Goal: Task Accomplishment & Management: Manage account settings

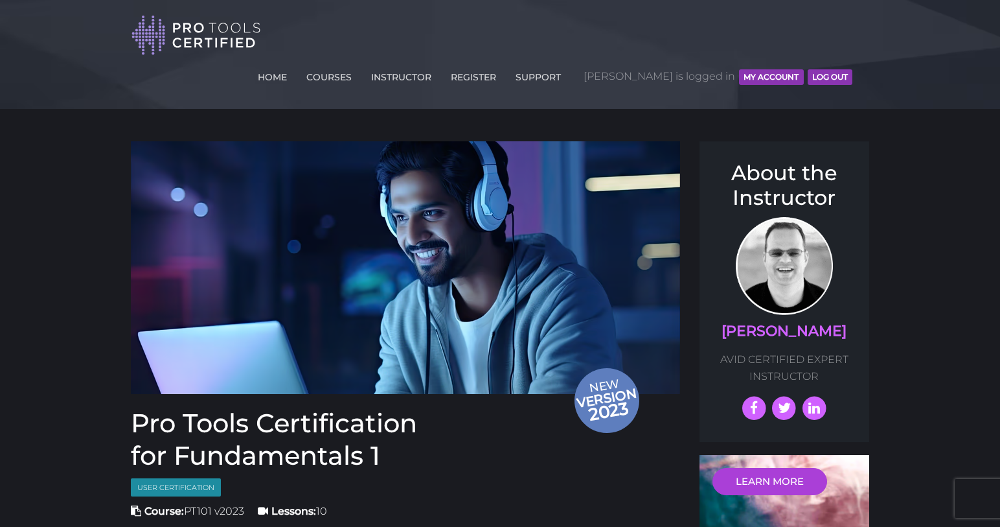
click at [755, 69] on button "MY ACCOUNT" at bounding box center [771, 77] width 64 height 16
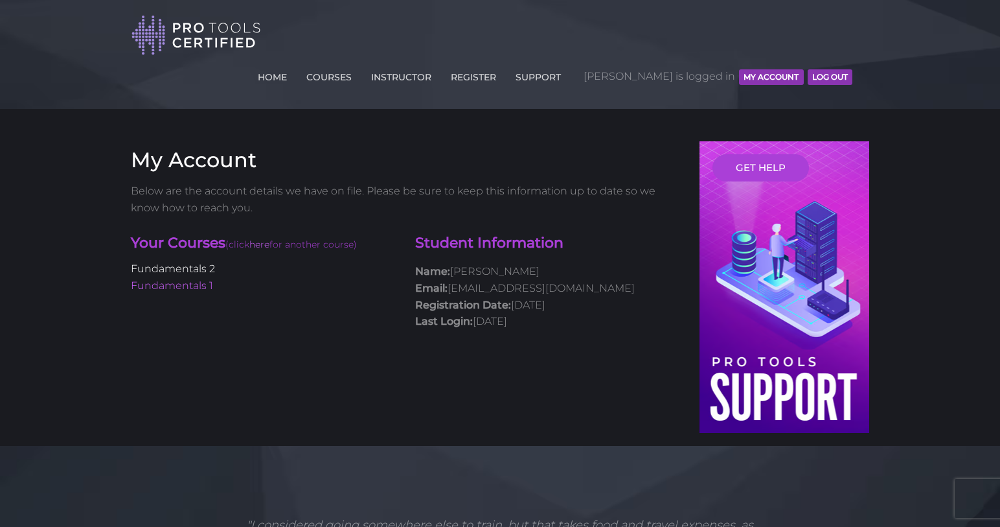
click at [207, 262] on link "Fundamentals 2" at bounding box center [173, 268] width 84 height 12
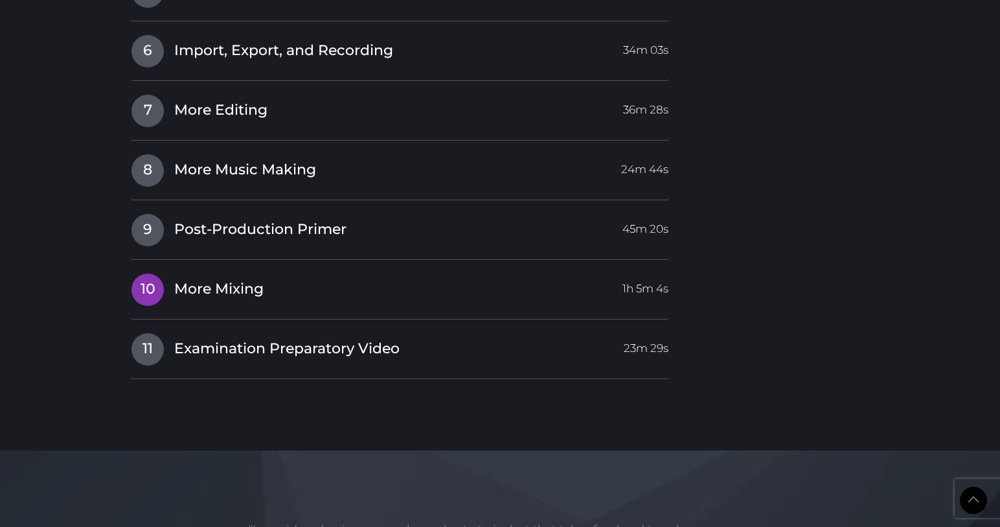
scroll to position [2044, 1]
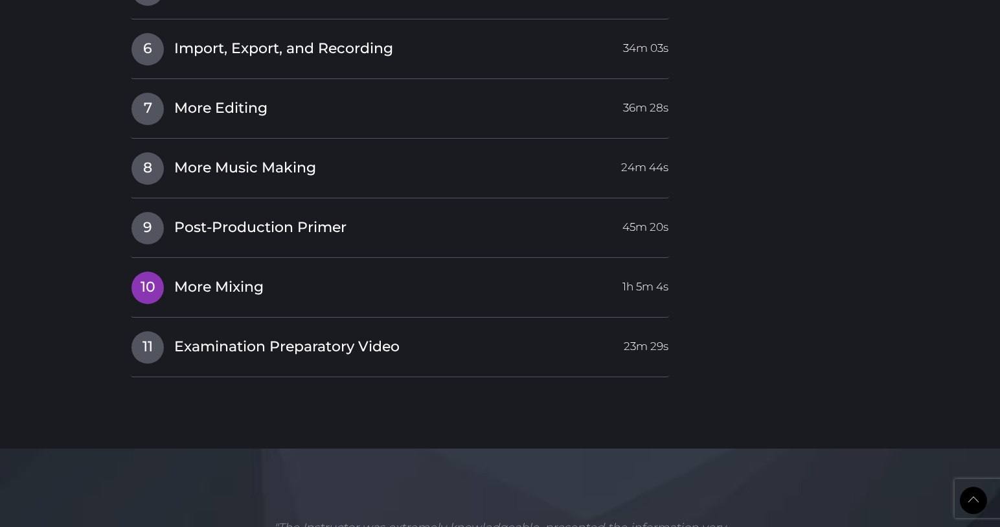
click at [198, 277] on span "More Mixing" at bounding box center [218, 287] width 89 height 20
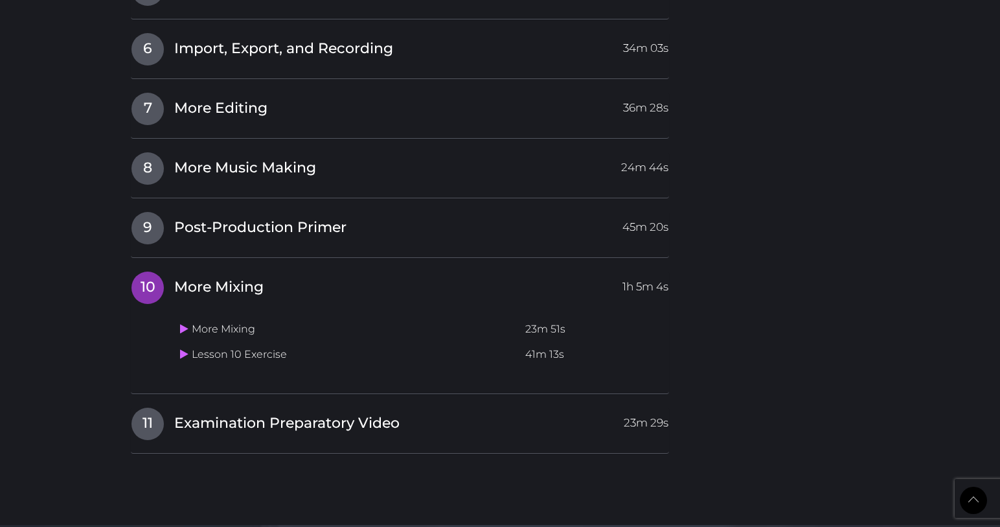
scroll to position [1766, 0]
click at [183, 348] on icon at bounding box center [184, 353] width 8 height 10
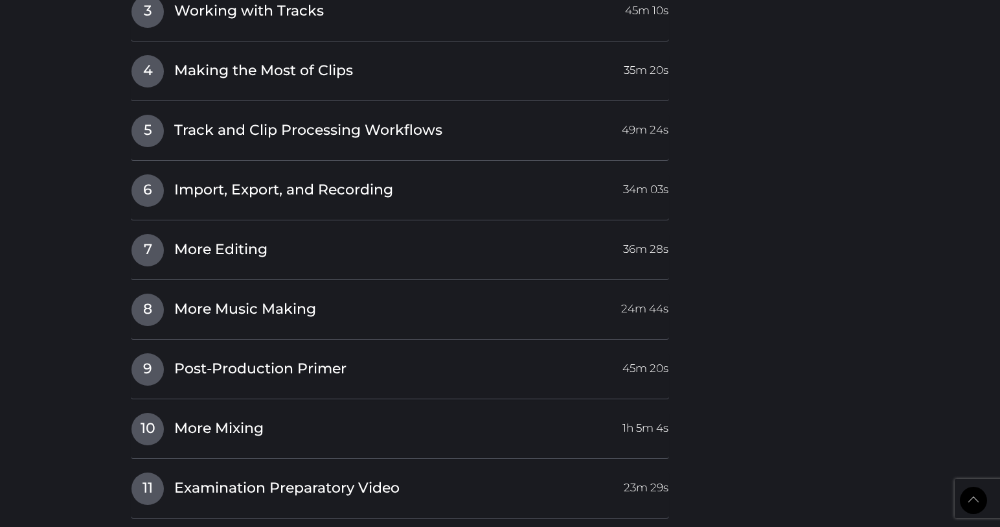
scroll to position [1914, 0]
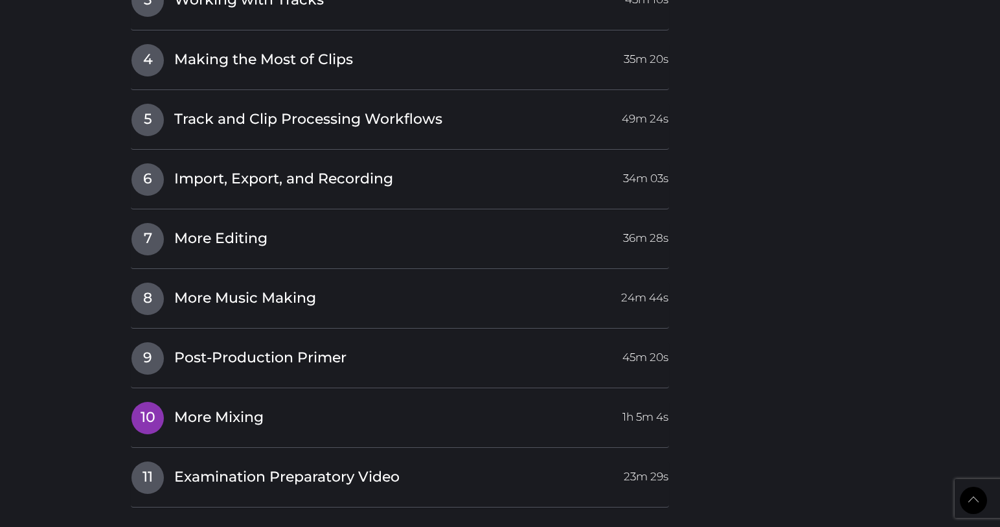
click at [161, 402] on span "10" at bounding box center [147, 418] width 32 height 32
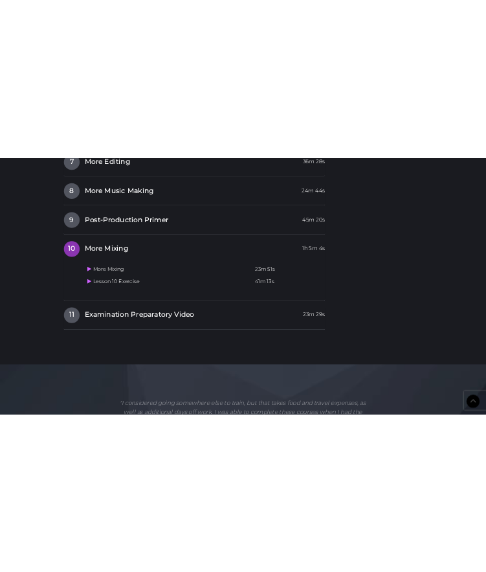
scroll to position [1849, 0]
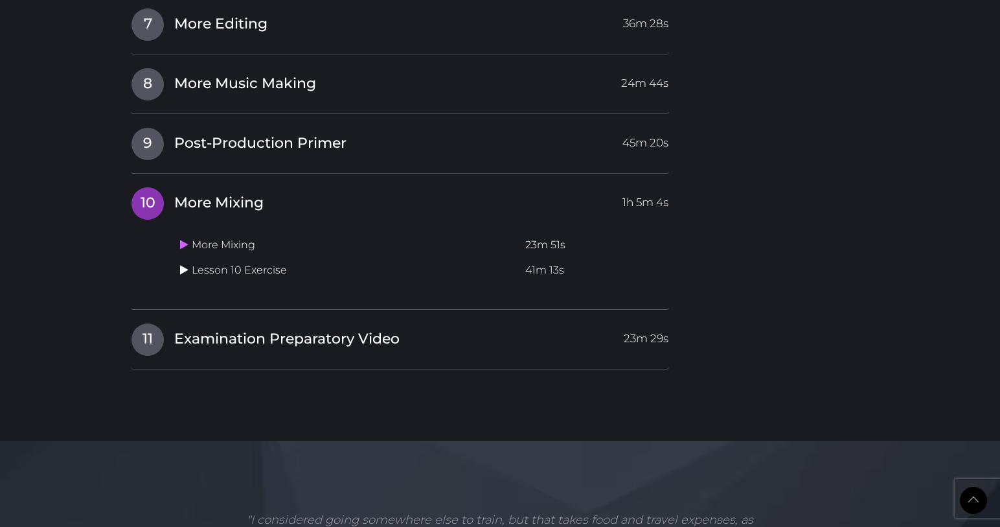
click at [187, 264] on icon at bounding box center [184, 269] width 8 height 10
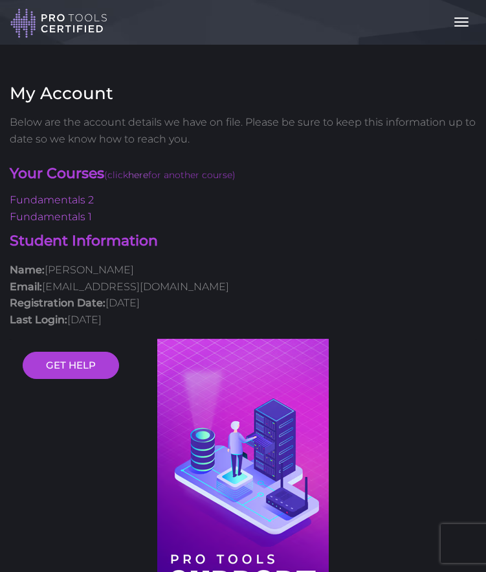
click at [56, 16] on img at bounding box center [58, 23] width 97 height 31
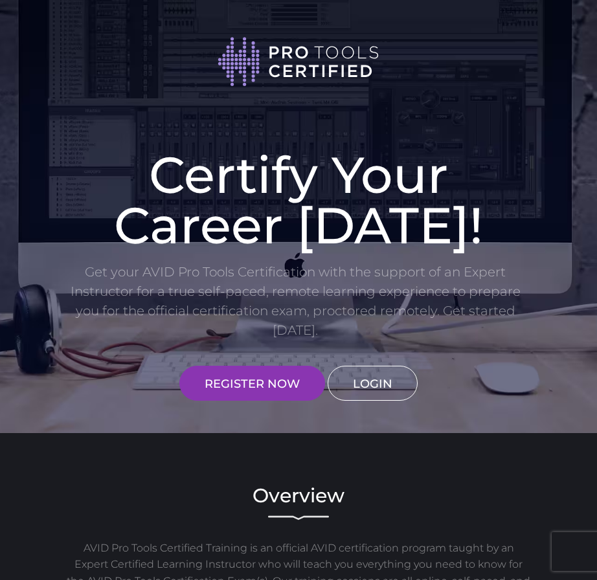
click at [378, 381] on link "LOGIN" at bounding box center [373, 383] width 90 height 35
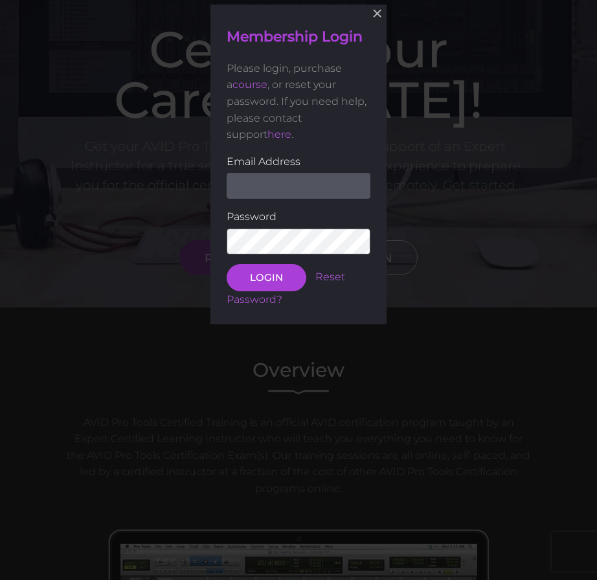
scroll to position [132, 0]
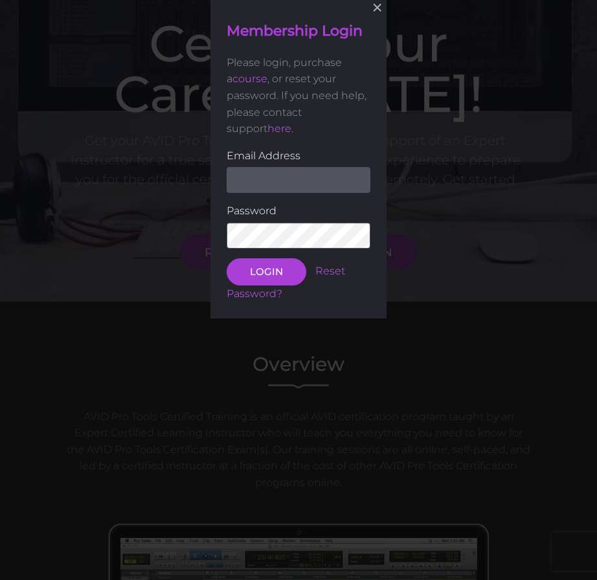
click at [274, 183] on input "email" at bounding box center [299, 181] width 144 height 26
type input "[EMAIL_ADDRESS][DOMAIN_NAME]"
drag, startPoint x: 271, startPoint y: 273, endPoint x: 437, endPoint y: 196, distance: 183.2
click at [271, 273] on button "LOGIN" at bounding box center [267, 271] width 80 height 27
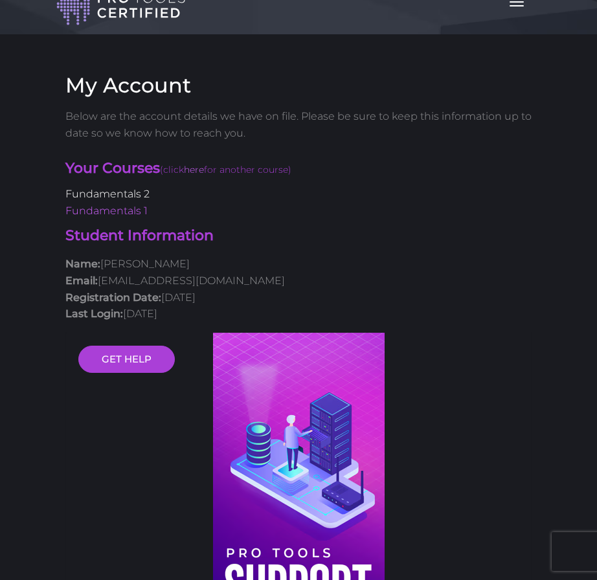
scroll to position [21, 0]
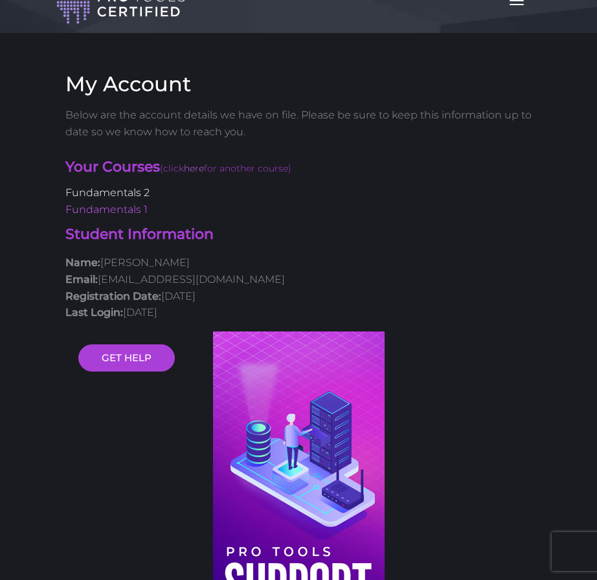
click at [130, 194] on link "Fundamentals 2" at bounding box center [107, 193] width 84 height 12
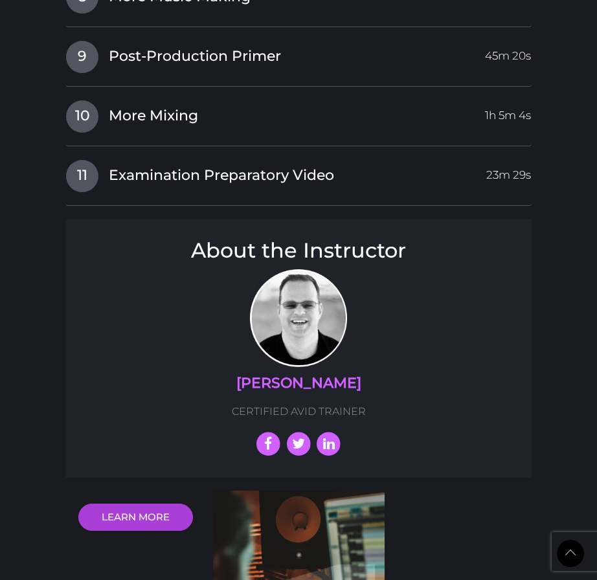
scroll to position [2202, 0]
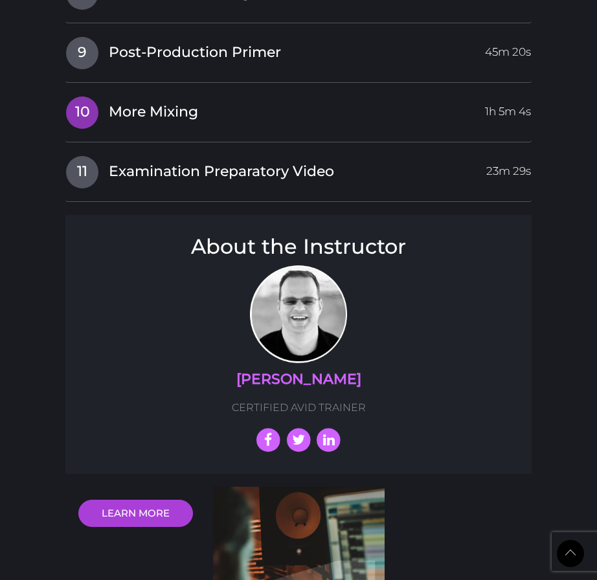
click at [138, 102] on span "More Mixing" at bounding box center [153, 112] width 89 height 20
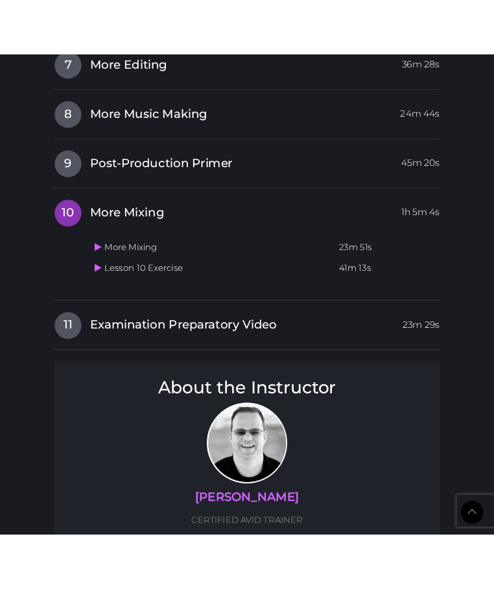
scroll to position [1866, 0]
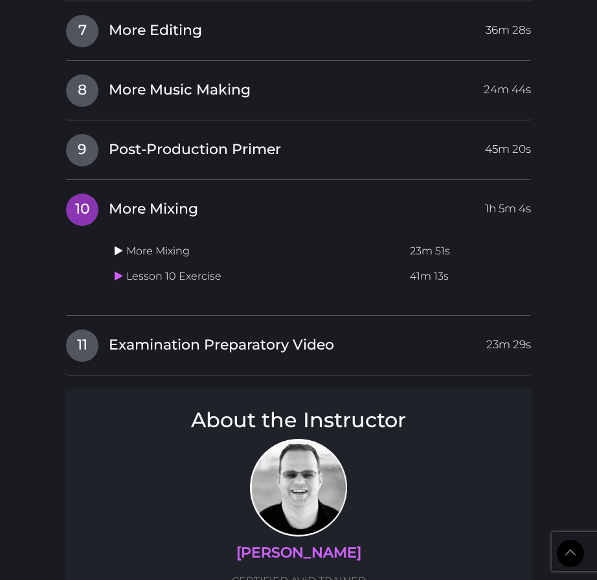
click at [117, 245] on icon at bounding box center [119, 250] width 8 height 10
